Goal: Information Seeking & Learning: Learn about a topic

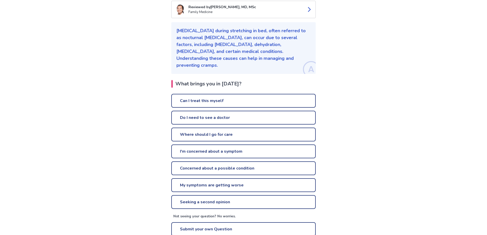
scroll to position [77, 0]
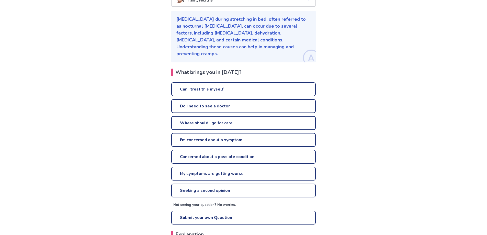
click at [265, 150] on link "Concerned about a possible condition" at bounding box center [243, 157] width 144 height 14
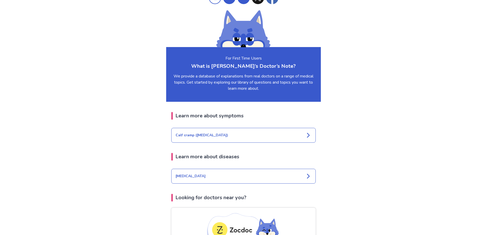
scroll to position [664, 0]
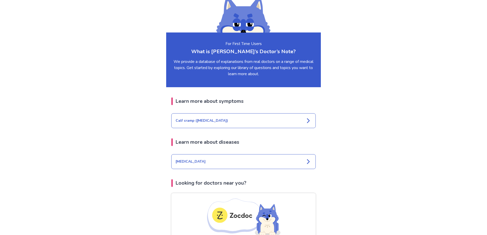
click at [307, 158] on icon at bounding box center [308, 161] width 6 height 6
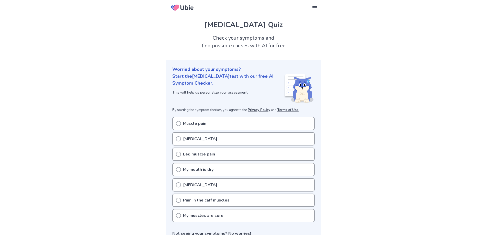
click at [179, 124] on icon at bounding box center [178, 123] width 5 height 5
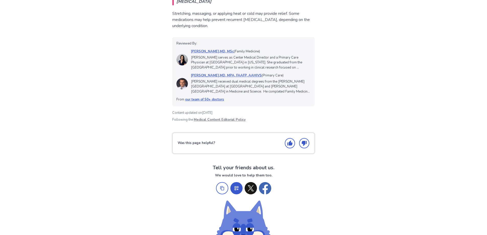
scroll to position [562, 0]
